Goal: Find specific page/section: Find specific page/section

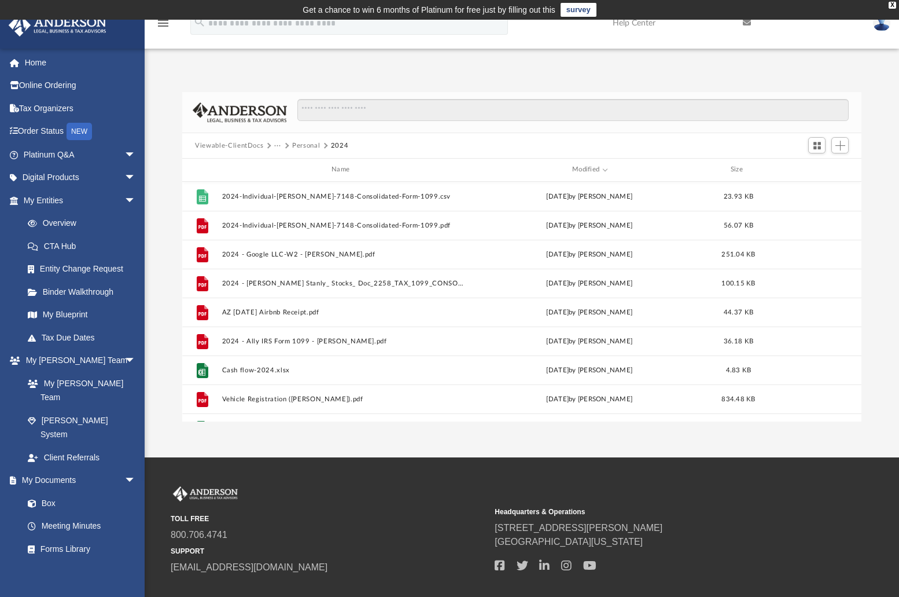
scroll to position [255, 670]
click at [497, 68] on div "Difficulty viewing your box folder? You can also access your account directly o…" at bounding box center [522, 245] width 755 height 354
click at [297, 146] on button "Personal" at bounding box center [306, 146] width 28 height 10
click at [257, 74] on div "Difficulty viewing your box folder? You can also access your account directly o…" at bounding box center [522, 245] width 755 height 354
click at [257, 66] on div "App [EMAIL_ADDRESS][PERSON_NAME][DOMAIN_NAME] Sign Out [EMAIL_ADDRESS][PERSON_N…" at bounding box center [449, 239] width 899 height 366
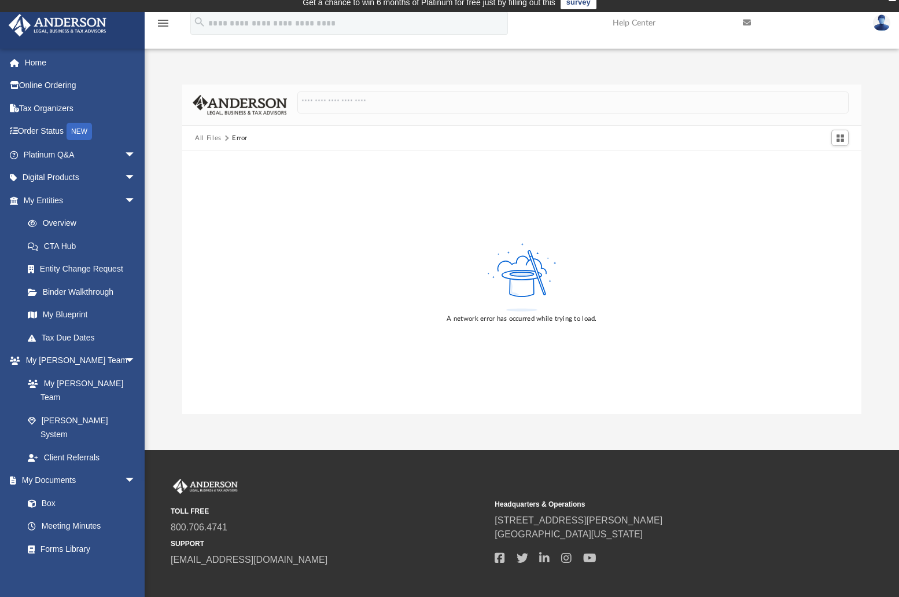
scroll to position [0, 0]
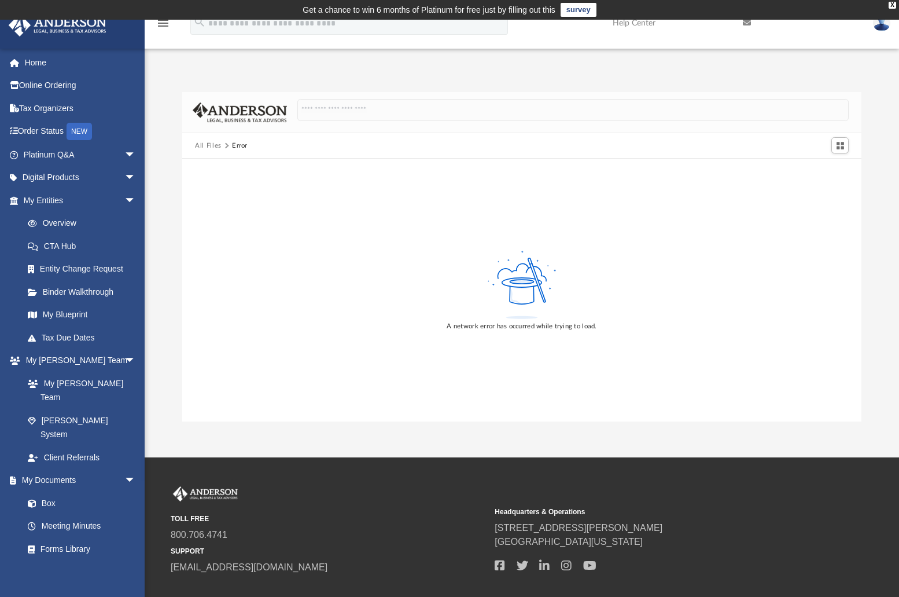
click at [214, 143] on button "All Files" at bounding box center [208, 146] width 27 height 10
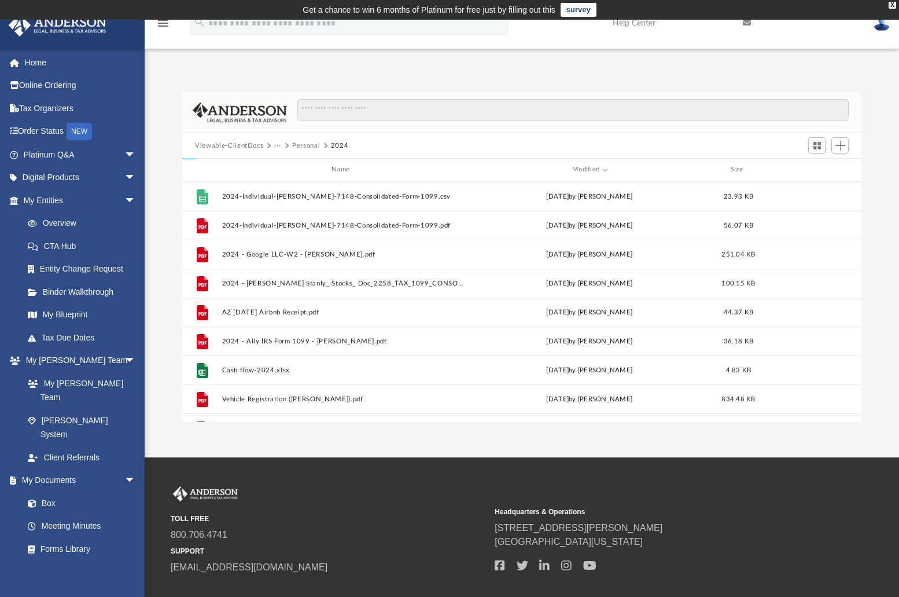
scroll to position [255, 670]
click at [301, 76] on div "Difficulty viewing your box folder? You can also access your account directly o…" at bounding box center [522, 245] width 755 height 354
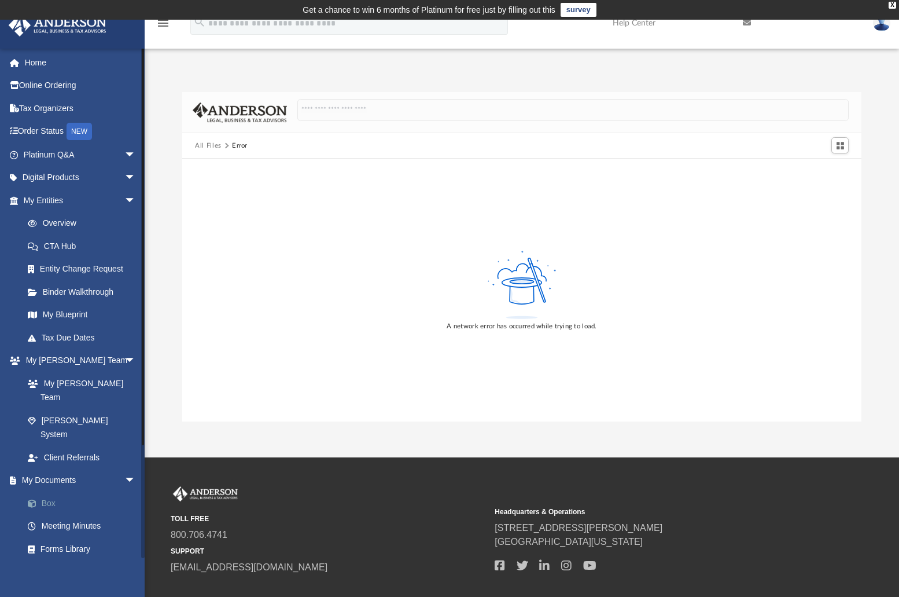
click at [53, 491] on link "Box" at bounding box center [84, 502] width 137 height 23
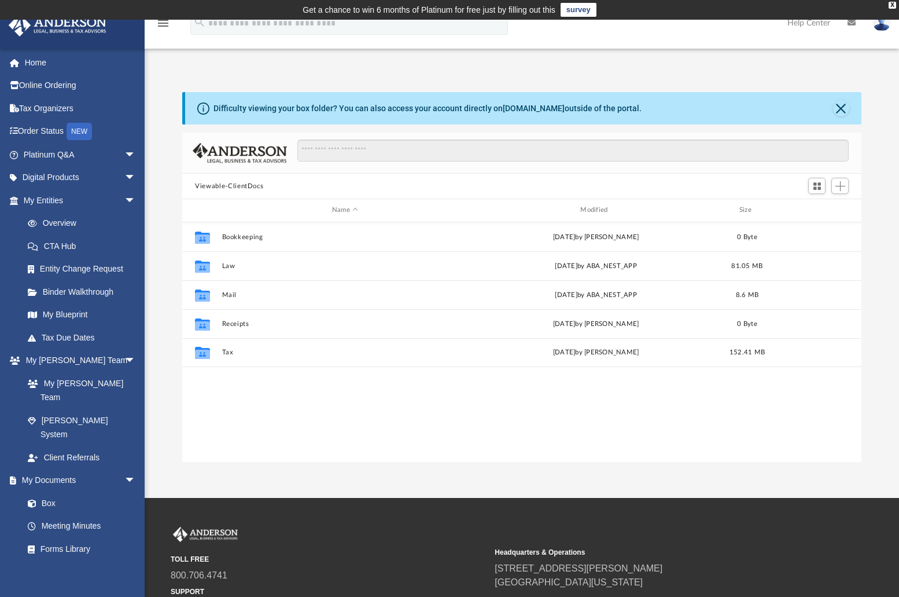
scroll to position [255, 670]
click at [266, 69] on div "Difficulty viewing your box folder? You can also access your account directly o…" at bounding box center [522, 265] width 755 height 394
click at [229, 78] on div "Difficulty viewing your box folder? You can also access your account directly o…" at bounding box center [522, 265] width 755 height 394
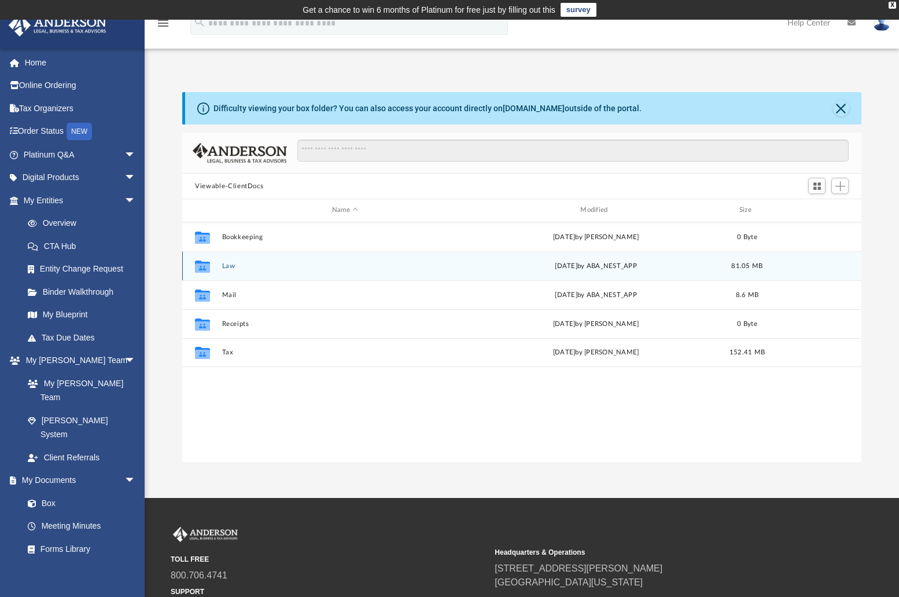
scroll to position [1, 0]
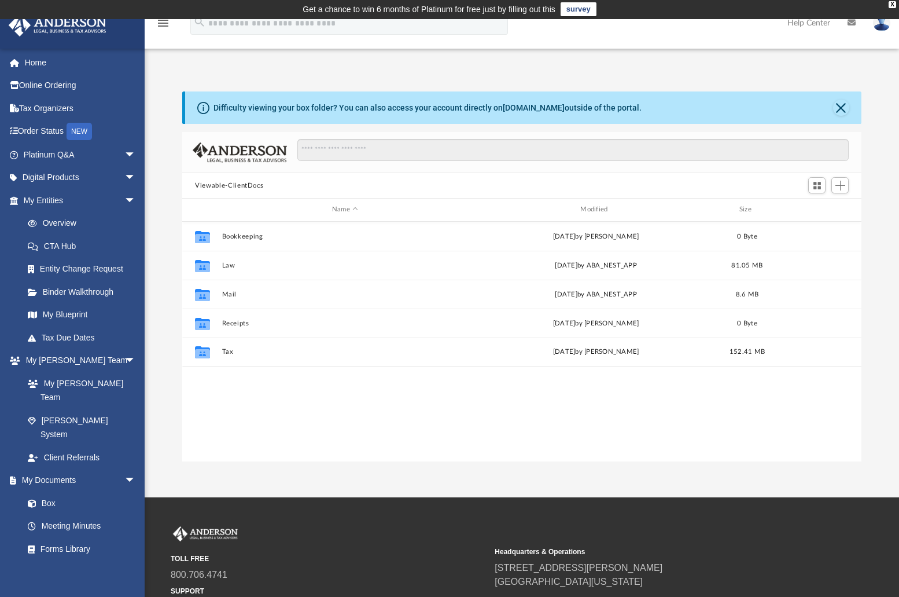
click at [356, 53] on div "App ray.whitley@gmail.com Sign Out ray.whitley@gmail.com Home Online Ordering T…" at bounding box center [449, 258] width 899 height 478
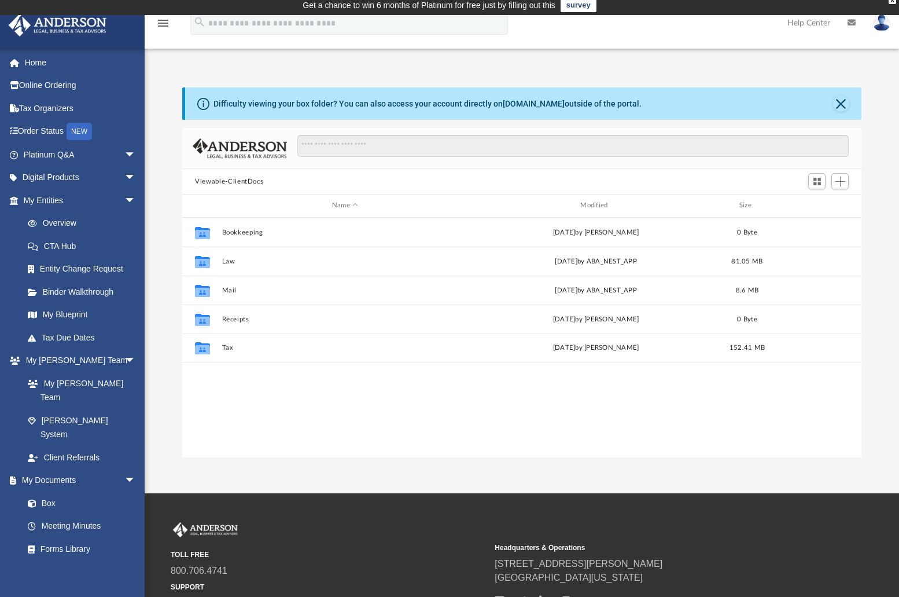
scroll to position [7, 0]
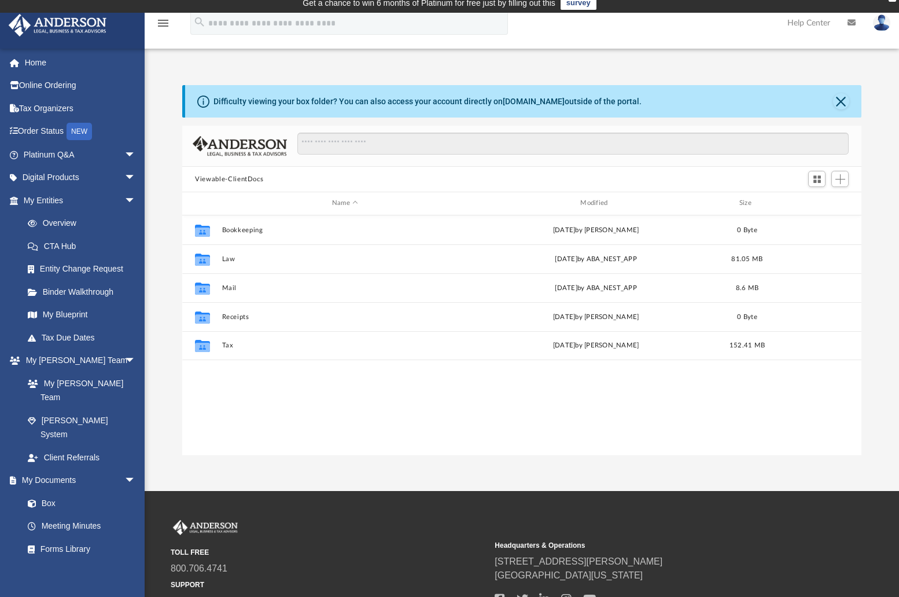
click at [521, 75] on div "Difficulty viewing your box folder? You can also access your account directly o…" at bounding box center [522, 258] width 755 height 394
click at [421, 58] on div "App [EMAIL_ADDRESS][PERSON_NAME][DOMAIN_NAME] Sign Out [EMAIL_ADDRESS][PERSON_N…" at bounding box center [449, 252] width 899 height 406
click at [233, 58] on div "App [EMAIL_ADDRESS][PERSON_NAME][DOMAIN_NAME] Sign Out [EMAIL_ADDRESS][PERSON_N…" at bounding box center [449, 252] width 899 height 406
click at [232, 63] on div "Difficulty viewing your box folder? You can also access your account directly o…" at bounding box center [522, 258] width 755 height 394
